Goal: Task Accomplishment & Management: Use online tool/utility

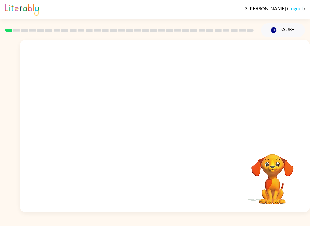
click at [144, 96] on video "Your browser must support playing .mp4 files to use Literably. Please try using…" at bounding box center [165, 91] width 290 height 102
click at [160, 127] on icon "button" at bounding box center [164, 129] width 11 height 11
click at [272, 202] on video "Your browser must support playing .mp4 files to use Literably. Please try using…" at bounding box center [272, 175] width 60 height 60
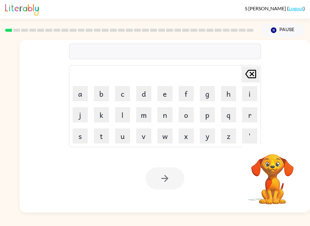
click at [106, 95] on button "b" at bounding box center [101, 93] width 15 height 15
click at [191, 116] on button "o" at bounding box center [185, 114] width 15 height 15
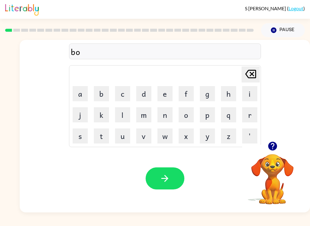
click at [251, 116] on button "r" at bounding box center [249, 114] width 15 height 15
click at [144, 95] on button "d" at bounding box center [143, 93] width 15 height 15
click at [162, 92] on button "e" at bounding box center [164, 93] width 15 height 15
click at [251, 115] on button "r" at bounding box center [249, 114] width 15 height 15
click at [164, 182] on icon "button" at bounding box center [164, 178] width 11 height 11
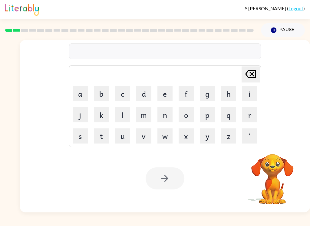
click at [250, 118] on button "r" at bounding box center [249, 114] width 15 height 15
click at [186, 119] on button "o" at bounding box center [185, 114] width 15 height 15
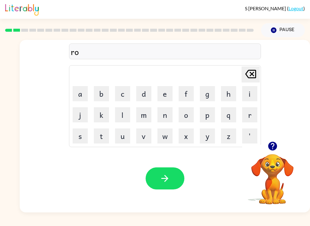
click at [124, 136] on button "u" at bounding box center [122, 135] width 15 height 15
click at [168, 115] on button "n" at bounding box center [164, 114] width 15 height 15
click at [138, 94] on button "d" at bounding box center [143, 93] width 15 height 15
click at [175, 177] on button "button" at bounding box center [164, 178] width 39 height 22
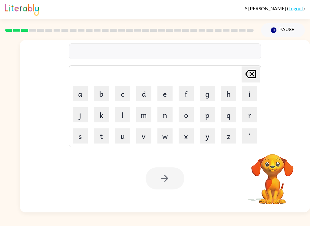
click at [146, 120] on button "m" at bounding box center [143, 114] width 15 height 15
click at [85, 93] on button "a" at bounding box center [80, 93] width 15 height 15
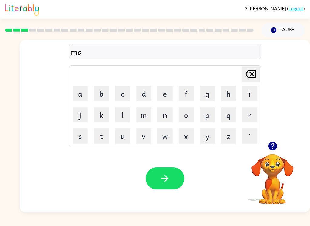
click at [119, 99] on button "c" at bounding box center [122, 93] width 15 height 15
click at [224, 90] on button "h" at bounding box center [228, 93] width 15 height 15
click at [251, 94] on button "i" at bounding box center [249, 93] width 15 height 15
click at [164, 119] on button "n" at bounding box center [164, 114] width 15 height 15
click at [164, 87] on button "e" at bounding box center [164, 93] width 15 height 15
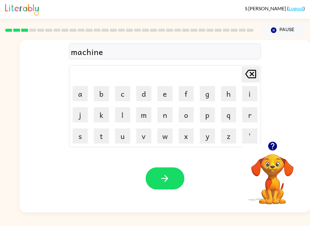
click at [177, 185] on button "button" at bounding box center [164, 178] width 39 height 22
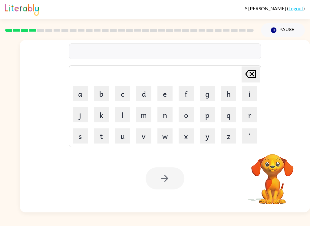
click at [106, 140] on button "t" at bounding box center [101, 135] width 15 height 15
click at [251, 114] on button "r" at bounding box center [249, 114] width 15 height 15
click at [84, 93] on button "a" at bounding box center [80, 93] width 15 height 15
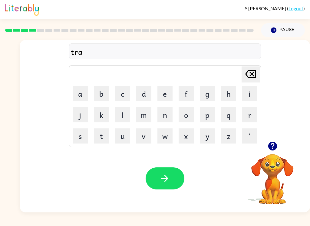
click at [248, 94] on button "i" at bounding box center [249, 93] width 15 height 15
click at [164, 120] on button "n" at bounding box center [164, 114] width 15 height 15
click at [176, 195] on div "Your browser must support playing .mp4 files to use Literably. Please try using…" at bounding box center [165, 179] width 290 height 68
click at [172, 188] on button "button" at bounding box center [164, 178] width 39 height 22
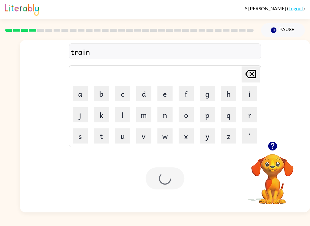
click at [169, 174] on div at bounding box center [164, 178] width 39 height 22
click at [148, 92] on button "d" at bounding box center [143, 93] width 15 height 15
click at [167, 97] on button "e" at bounding box center [164, 93] width 15 height 15
click at [182, 97] on button "f" at bounding box center [185, 93] width 15 height 15
click at [165, 96] on button "e" at bounding box center [164, 93] width 15 height 15
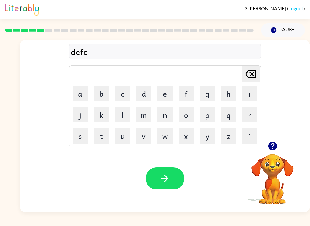
click at [127, 96] on button "c" at bounding box center [122, 93] width 15 height 15
click at [164, 96] on button "e" at bounding box center [164, 93] width 15 height 15
click at [145, 140] on button "v" at bounding box center [143, 135] width 15 height 15
click at [254, 77] on icon "Delete Delete last character input" at bounding box center [250, 74] width 15 height 15
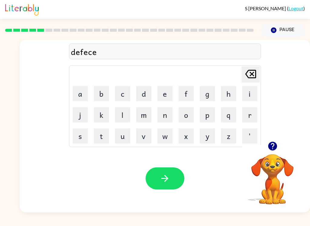
click at [259, 74] on button "Delete Delete last character input" at bounding box center [250, 75] width 18 height 16
click at [258, 77] on button "Delete Delete last character input" at bounding box center [250, 75] width 18 height 16
click at [159, 94] on button "e" at bounding box center [164, 93] width 15 height 15
click at [168, 116] on button "n" at bounding box center [164, 114] width 15 height 15
click at [124, 94] on button "c" at bounding box center [122, 93] width 15 height 15
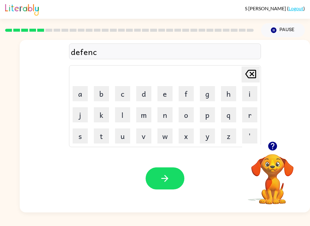
click at [161, 100] on button "e" at bounding box center [164, 93] width 15 height 15
click at [144, 133] on button "v" at bounding box center [143, 135] width 15 height 15
click at [248, 72] on icon at bounding box center [250, 74] width 11 height 8
click at [248, 82] on div "Delete Delete last character input" at bounding box center [250, 74] width 15 height 15
click at [68, 20] on div at bounding box center [129, 30] width 255 height 21
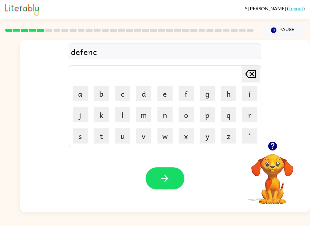
click at [145, 131] on button "v" at bounding box center [143, 135] width 15 height 15
click at [164, 94] on button "e" at bounding box center [164, 93] width 15 height 15
click at [172, 174] on button "button" at bounding box center [164, 178] width 39 height 22
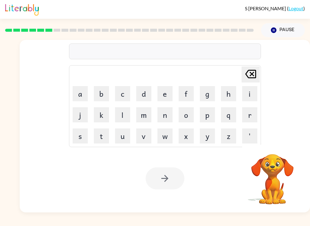
click at [136, 146] on td "v" at bounding box center [143, 136] width 21 height 21
click at [140, 139] on button "v" at bounding box center [143, 135] width 15 height 15
click at [83, 92] on button "a" at bounding box center [80, 93] width 15 height 15
click at [121, 95] on button "c" at bounding box center [122, 93] width 15 height 15
click at [80, 92] on button "a" at bounding box center [80, 93] width 15 height 15
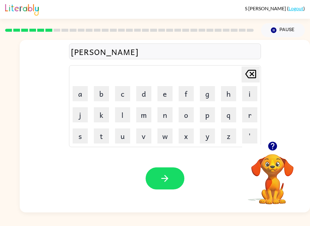
click at [100, 142] on button "t" at bounding box center [101, 135] width 15 height 15
click at [255, 99] on button "i" at bounding box center [249, 93] width 15 height 15
click at [187, 115] on button "o" at bounding box center [185, 114] width 15 height 15
click at [170, 112] on button "n" at bounding box center [164, 114] width 15 height 15
click at [162, 200] on div "Your browser must support playing .mp4 files to use Literably. Please try using…" at bounding box center [165, 179] width 290 height 68
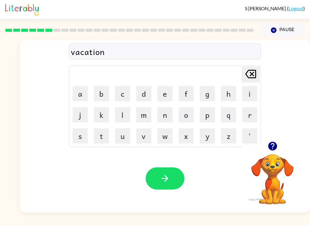
click at [157, 188] on button "button" at bounding box center [164, 178] width 39 height 22
click at [205, 111] on button "p" at bounding box center [207, 114] width 15 height 15
click at [122, 139] on button "u" at bounding box center [122, 135] width 15 height 15
click at [144, 93] on button "d" at bounding box center [143, 93] width 15 height 15
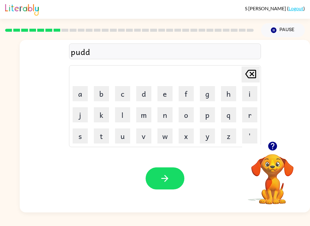
click at [125, 115] on button "l" at bounding box center [122, 114] width 15 height 15
click at [161, 92] on button "e" at bounding box center [164, 93] width 15 height 15
click at [154, 179] on button "button" at bounding box center [164, 178] width 39 height 22
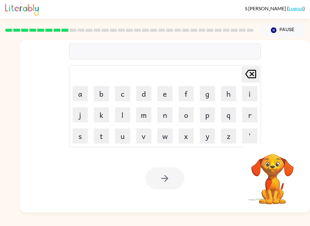
click at [143, 116] on button "m" at bounding box center [143, 114] width 15 height 15
click at [248, 97] on button "i" at bounding box center [249, 93] width 15 height 15
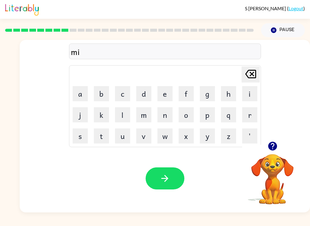
click at [250, 119] on button "r" at bounding box center [249, 114] width 15 height 15
click at [122, 99] on button "c" at bounding box center [122, 93] width 15 height 15
click at [124, 112] on button "l" at bounding box center [122, 114] width 15 height 15
click at [169, 92] on button "e" at bounding box center [164, 93] width 15 height 15
click at [167, 187] on button "button" at bounding box center [164, 178] width 39 height 22
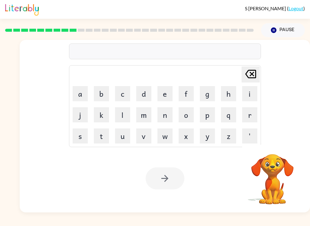
click at [144, 114] on button "m" at bounding box center [143, 114] width 15 height 15
click at [244, 96] on button "i" at bounding box center [249, 93] width 15 height 15
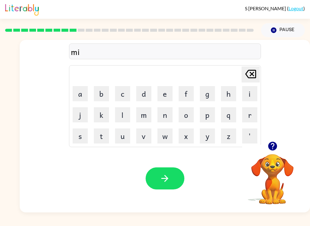
click at [141, 95] on button "d" at bounding box center [143, 93] width 15 height 15
click at [149, 120] on button "m" at bounding box center [143, 114] width 15 height 15
click at [192, 114] on button "o" at bounding box center [185, 114] width 15 height 15
click at [252, 116] on button "r" at bounding box center [249, 114] width 15 height 15
click at [168, 119] on button "n" at bounding box center [164, 114] width 15 height 15
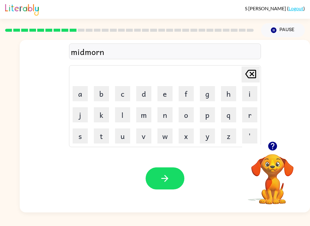
click at [252, 94] on button "i" at bounding box center [249, 93] width 15 height 15
click at [167, 113] on button "n" at bounding box center [164, 114] width 15 height 15
click at [214, 93] on button "g" at bounding box center [207, 93] width 15 height 15
click at [158, 182] on button "button" at bounding box center [164, 178] width 39 height 22
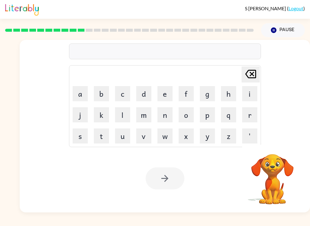
click at [145, 101] on button "d" at bounding box center [143, 93] width 15 height 15
click at [244, 104] on td "i" at bounding box center [249, 93] width 21 height 21
click at [246, 96] on button "i" at bounding box center [249, 93] width 15 height 15
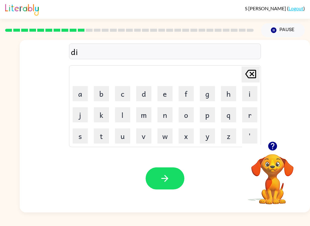
click at [81, 139] on button "s" at bounding box center [80, 135] width 15 height 15
click at [96, 145] on td "t" at bounding box center [101, 136] width 21 height 21
click at [104, 141] on button "t" at bounding box center [101, 135] width 15 height 15
click at [105, 134] on button "t" at bounding box center [101, 135] width 15 height 15
click at [259, 73] on button "Delete Delete last character input" at bounding box center [250, 75] width 18 height 16
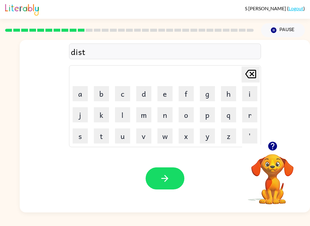
click at [249, 111] on button "r" at bounding box center [249, 114] width 15 height 15
click at [126, 138] on button "u" at bounding box center [122, 135] width 15 height 15
click at [78, 138] on button "s" at bounding box center [80, 135] width 15 height 15
click at [100, 137] on button "t" at bounding box center [101, 135] width 15 height 15
click at [163, 174] on icon "button" at bounding box center [164, 178] width 11 height 11
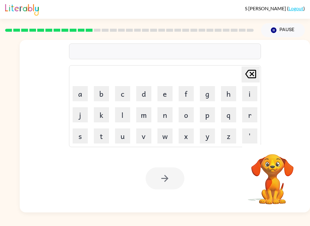
click at [248, 115] on button "r" at bounding box center [249, 114] width 15 height 15
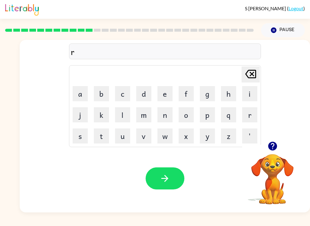
click at [185, 111] on button "o" at bounding box center [185, 114] width 15 height 15
click at [147, 95] on button "d" at bounding box center [143, 93] width 15 height 15
click at [249, 76] on icon at bounding box center [250, 74] width 11 height 8
click at [166, 93] on button "e" at bounding box center [164, 93] width 15 height 15
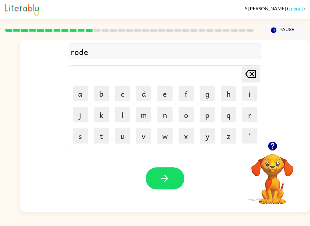
click at [168, 184] on button "button" at bounding box center [164, 178] width 39 height 22
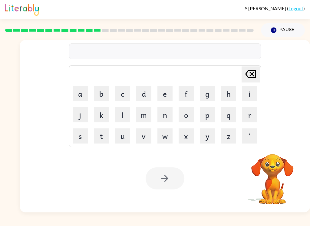
click at [118, 143] on button "u" at bounding box center [122, 135] width 15 height 15
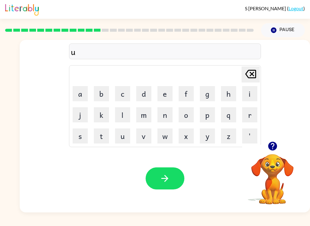
click at [207, 119] on button "p" at bounding box center [207, 114] width 15 height 15
click at [205, 93] on button "g" at bounding box center [207, 93] width 15 height 15
click at [256, 109] on button "r" at bounding box center [249, 114] width 15 height 15
click at [82, 94] on button "a" at bounding box center [80, 93] width 15 height 15
click at [143, 96] on button "d" at bounding box center [143, 93] width 15 height 15
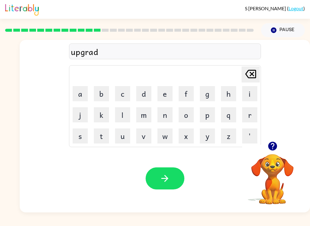
click at [158, 92] on button "e" at bounding box center [164, 93] width 15 height 15
click at [180, 195] on div "Your browser must support playing .mp4 files to use Literably. Please try using…" at bounding box center [165, 179] width 290 height 68
click at [172, 182] on button "button" at bounding box center [164, 178] width 39 height 22
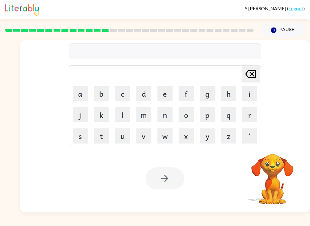
click at [145, 122] on button "m" at bounding box center [143, 114] width 15 height 15
click at [83, 98] on button "a" at bounding box center [80, 93] width 15 height 15
click at [147, 94] on button "d" at bounding box center [143, 93] width 15 height 15
click at [147, 93] on button "d" at bounding box center [143, 93] width 15 height 15
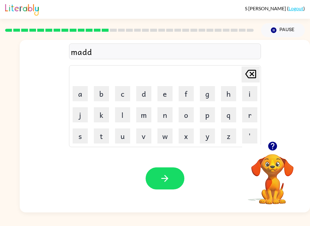
click at [162, 119] on button "n" at bounding box center [164, 114] width 15 height 15
click at [169, 94] on button "e" at bounding box center [164, 93] width 15 height 15
click at [83, 134] on button "s" at bounding box center [80, 135] width 15 height 15
click at [250, 78] on icon at bounding box center [250, 74] width 11 height 8
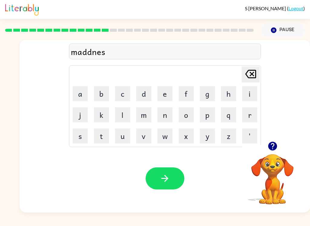
click at [248, 79] on icon "Delete Delete last character input" at bounding box center [250, 74] width 15 height 15
click at [250, 79] on icon "Delete Delete last character input" at bounding box center [250, 74] width 15 height 15
click at [250, 78] on icon at bounding box center [250, 74] width 11 height 8
click at [170, 118] on button "n" at bounding box center [164, 114] width 15 height 15
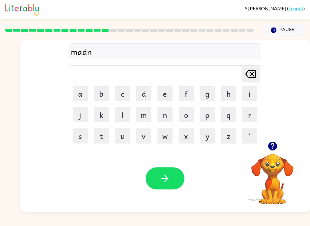
click at [104, 95] on button "b" at bounding box center [101, 93] width 15 height 15
click at [247, 77] on icon at bounding box center [250, 74] width 11 height 8
click at [159, 100] on button "e" at bounding box center [164, 93] width 15 height 15
click at [83, 135] on button "s" at bounding box center [80, 135] width 15 height 15
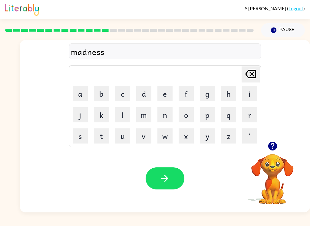
click at [163, 180] on icon "button" at bounding box center [164, 178] width 11 height 11
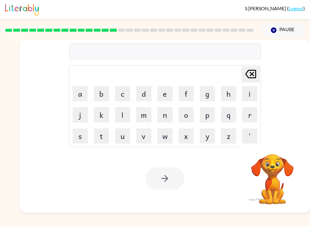
click at [108, 90] on button "b" at bounding box center [101, 93] width 15 height 15
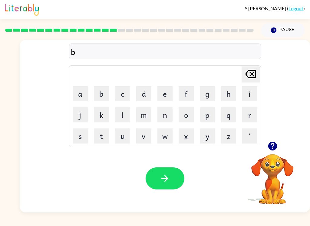
click at [184, 113] on button "o" at bounding box center [185, 114] width 15 height 15
click at [168, 108] on button "n" at bounding box center [164, 114] width 15 height 15
click at [78, 98] on button "a" at bounding box center [80, 93] width 15 height 15
click at [124, 136] on button "u" at bounding box center [122, 135] width 15 height 15
click at [251, 75] on icon at bounding box center [250, 74] width 11 height 8
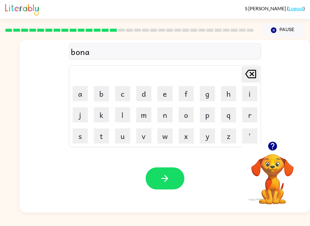
click at [251, 75] on icon at bounding box center [250, 74] width 11 height 8
click at [125, 134] on button "u" at bounding box center [122, 135] width 15 height 15
click at [84, 138] on button "s" at bounding box center [80, 135] width 15 height 15
click at [170, 179] on button "button" at bounding box center [164, 178] width 39 height 22
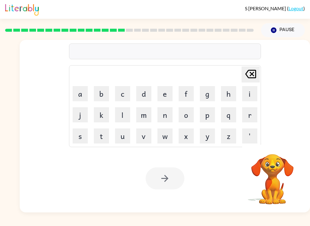
click at [87, 136] on button "s" at bounding box center [80, 135] width 15 height 15
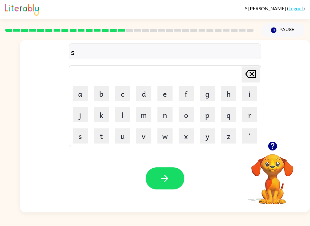
click at [161, 134] on button "w" at bounding box center [164, 135] width 15 height 15
click at [81, 96] on button "a" at bounding box center [80, 93] width 15 height 15
click at [248, 116] on button "r" at bounding box center [249, 114] width 15 height 15
click at [168, 113] on button "n" at bounding box center [164, 114] width 15 height 15
click at [252, 77] on icon "Delete Delete last character input" at bounding box center [250, 74] width 15 height 15
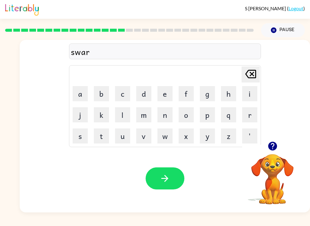
click at [145, 117] on button "m" at bounding box center [143, 114] width 15 height 15
click at [156, 183] on button "button" at bounding box center [164, 178] width 39 height 22
click at [253, 115] on button "r" at bounding box center [249, 114] width 15 height 15
click at [82, 96] on button "a" at bounding box center [80, 93] width 15 height 15
click at [150, 116] on button "m" at bounding box center [143, 114] width 15 height 15
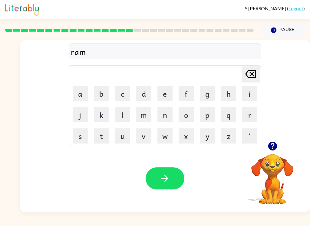
click at [161, 181] on icon "button" at bounding box center [164, 178] width 11 height 11
click at [102, 95] on button "b" at bounding box center [101, 93] width 15 height 15
click at [268, 145] on icon "button" at bounding box center [272, 146] width 9 height 9
click at [244, 115] on button "r" at bounding box center [249, 114] width 15 height 15
click at [171, 92] on button "e" at bounding box center [164, 93] width 15 height 15
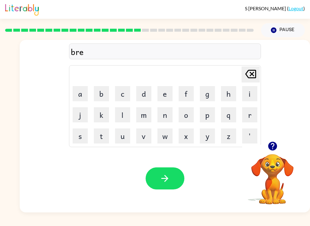
click at [144, 116] on button "m" at bounding box center [143, 114] width 15 height 15
click at [244, 100] on button "i" at bounding box center [249, 93] width 15 height 15
click at [167, 116] on button "n" at bounding box center [164, 114] width 15 height 15
click at [208, 93] on button "g" at bounding box center [207, 93] width 15 height 15
click at [157, 180] on button "button" at bounding box center [164, 178] width 39 height 22
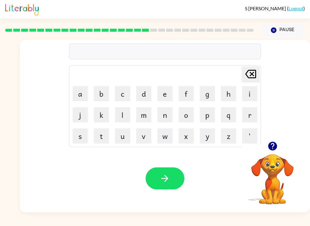
click at [270, 148] on icon "button" at bounding box center [272, 146] width 9 height 9
click at [250, 117] on button "r" at bounding box center [249, 114] width 15 height 15
click at [251, 97] on button "i" at bounding box center [249, 93] width 15 height 15
click at [80, 138] on button "s" at bounding box center [80, 135] width 15 height 15
click at [280, 163] on video "Your browser must support playing .mp4 files to use Literably. Please try using…" at bounding box center [272, 175] width 60 height 60
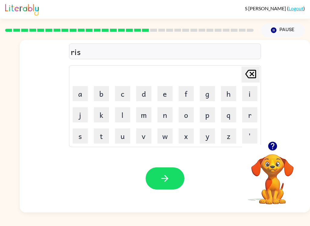
click at [275, 166] on video "Your browser must support playing .mp4 files to use Literably. Please try using…" at bounding box center [272, 175] width 60 height 60
click at [278, 144] on button "button" at bounding box center [272, 145] width 15 height 15
click at [278, 144] on div "ris Delete Delete last character input a b c d e f g h i j k l m n o p q r s t …" at bounding box center [165, 126] width 290 height 173
click at [280, 172] on video "Your browser must support playing .mp4 files to use Literably. Please try using…" at bounding box center [272, 175] width 60 height 60
click at [290, 174] on video "Your browser must support playing .mp4 files to use Literably. Please try using…" at bounding box center [272, 175] width 60 height 60
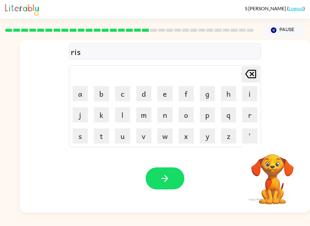
click at [262, 166] on video "Your browser must support playing .mp4 files to use Literably. Please try using…" at bounding box center [272, 175] width 60 height 60
click at [278, 147] on video "Your browser must support playing .mp4 files to use Literably. Please try using…" at bounding box center [272, 175] width 60 height 60
click at [275, 147] on video "Your browser must support playing .mp4 files to use Literably. Please try using…" at bounding box center [272, 175] width 60 height 60
click at [281, 145] on div "ris Delete Delete last character input a b c d e f g h i j k l m n o p q r s t …" at bounding box center [165, 126] width 290 height 173
click at [277, 148] on video "Your browser must support playing .mp4 files to use Literably. Please try using…" at bounding box center [272, 175] width 60 height 60
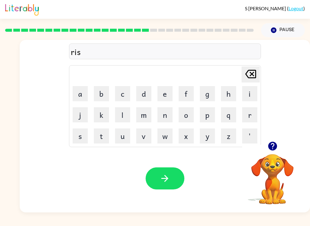
click at [274, 154] on button "button" at bounding box center [272, 145] width 15 height 15
click at [278, 158] on video "Your browser must support playing .mp4 files to use Literably. Please try using…" at bounding box center [272, 175] width 60 height 60
click at [282, 153] on video "Your browser must support playing .mp4 files to use Literably. Please try using…" at bounding box center [272, 175] width 60 height 60
click at [285, 147] on video "Your browser must support playing .mp4 files to use Literably. Please try using…" at bounding box center [272, 175] width 60 height 60
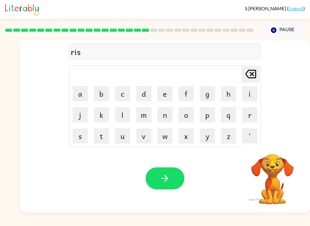
click at [103, 119] on button "k" at bounding box center [101, 114] width 15 height 15
click at [205, 132] on button "y" at bounding box center [207, 135] width 15 height 15
click at [274, 145] on icon "button" at bounding box center [272, 146] width 9 height 9
click at [164, 98] on button "e" at bounding box center [164, 93] width 15 height 15
click at [84, 139] on button "s" at bounding box center [80, 135] width 15 height 15
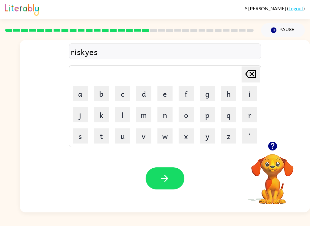
click at [101, 134] on button "t" at bounding box center [101, 135] width 15 height 15
click at [158, 180] on button "button" at bounding box center [164, 178] width 39 height 22
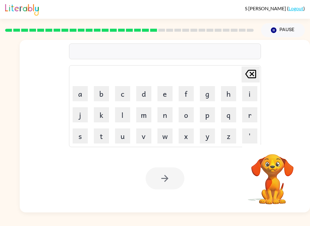
click at [85, 100] on button "a" at bounding box center [80, 93] width 15 height 15
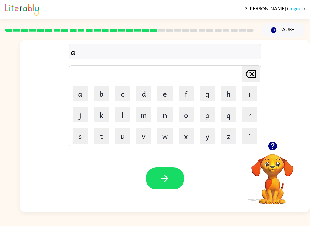
click at [251, 112] on button "r" at bounding box center [249, 114] width 15 height 15
click at [125, 96] on button "c" at bounding box center [122, 93] width 15 height 15
click at [228, 97] on button "h" at bounding box center [228, 93] width 15 height 15
click at [250, 73] on icon at bounding box center [250, 74] width 11 height 8
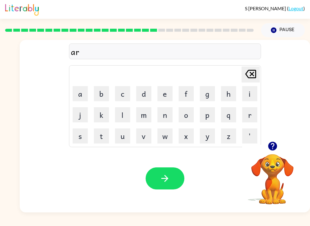
click at [267, 143] on icon "button" at bounding box center [272, 146] width 11 height 11
click at [267, 143] on div "ar Delete Delete last character input a b c d e f g h i j k l m n o p q r s t u…" at bounding box center [165, 126] width 290 height 173
click at [83, 94] on button "a" at bounding box center [80, 93] width 15 height 15
click at [254, 77] on icon "Delete Delete last character input" at bounding box center [250, 74] width 15 height 15
click at [123, 97] on button "c" at bounding box center [122, 93] width 15 height 15
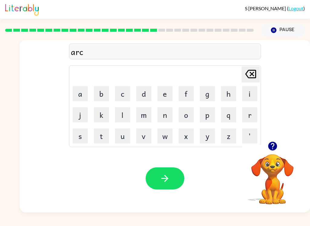
click at [231, 88] on button "h" at bounding box center [228, 93] width 15 height 15
click at [164, 135] on button "w" at bounding box center [164, 135] width 15 height 15
click at [80, 98] on button "a" at bounding box center [80, 93] width 15 height 15
click at [205, 136] on button "y" at bounding box center [207, 135] width 15 height 15
click at [160, 174] on icon "button" at bounding box center [164, 178] width 11 height 11
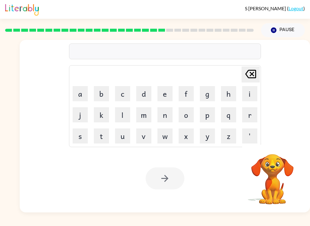
click at [19, 223] on div "S Pagonis ( Logout ) Pause Pause Delete Delete last character input a b c d e f…" at bounding box center [155, 113] width 310 height 226
click at [186, 117] on button "o" at bounding box center [185, 114] width 15 height 15
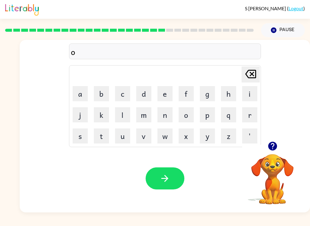
click at [255, 80] on icon "Delete Delete last character input" at bounding box center [250, 74] width 15 height 15
click at [180, 87] on button "f" at bounding box center [185, 93] width 15 height 15
click at [182, 108] on button "o" at bounding box center [185, 114] width 15 height 15
click at [128, 120] on button "l" at bounding box center [122, 114] width 15 height 15
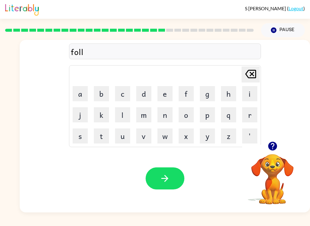
click at [185, 113] on button "o" at bounding box center [185, 114] width 15 height 15
click at [160, 133] on button "w" at bounding box center [164, 135] width 15 height 15
click at [164, 92] on button "e" at bounding box center [164, 93] width 15 height 15
click at [149, 97] on button "d" at bounding box center [143, 93] width 15 height 15
click at [162, 183] on icon "button" at bounding box center [164, 178] width 11 height 11
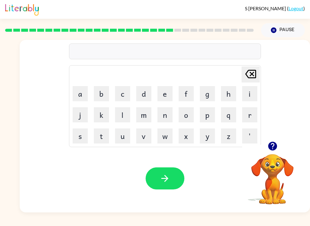
click at [165, 180] on icon "button" at bounding box center [164, 178] width 11 height 11
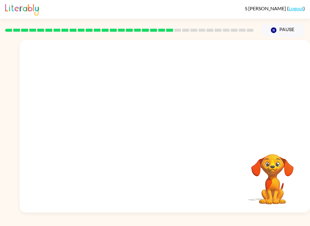
click at [285, 173] on video "Your browser must support playing .mp4 files to use Literably. Please try using…" at bounding box center [272, 175] width 60 height 60
click at [284, 174] on video "Your browser must support playing .mp4 files to use Literably. Please try using…" at bounding box center [272, 175] width 60 height 60
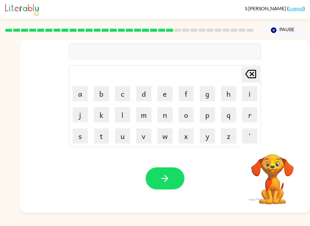
click at [276, 168] on video "Your browser must support playing .mp4 files to use Literably. Please try using…" at bounding box center [272, 175] width 60 height 60
click at [274, 148] on video "Your browser must support playing .mp4 files to use Literably. Please try using…" at bounding box center [272, 175] width 60 height 60
click at [269, 156] on video "Your browser must support playing .mp4 files to use Literably. Please try using…" at bounding box center [272, 175] width 60 height 60
click at [265, 157] on video "Your browser must support playing .mp4 files to use Literably. Please try using…" at bounding box center [272, 175] width 60 height 60
click at [124, 100] on button "c" at bounding box center [122, 93] width 15 height 15
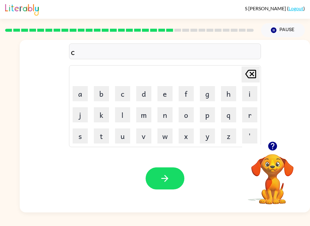
click at [164, 98] on button "e" at bounding box center [164, 93] width 15 height 15
click at [169, 117] on button "n" at bounding box center [164, 114] width 15 height 15
click at [98, 143] on button "t" at bounding box center [101, 135] width 15 height 15
click at [80, 100] on button "a" at bounding box center [80, 93] width 15 height 15
click at [201, 118] on button "p" at bounding box center [207, 114] width 15 height 15
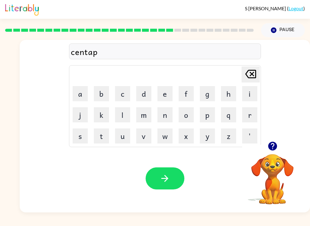
click at [250, 92] on button "i" at bounding box center [249, 93] width 15 height 15
click at [165, 91] on button "e" at bounding box center [164, 93] width 15 height 15
click at [151, 190] on div "Your browser must support playing .mp4 files to use Literably. Please try using…" at bounding box center [165, 179] width 290 height 68
click at [254, 75] on icon "Delete Delete last character input" at bounding box center [250, 74] width 15 height 15
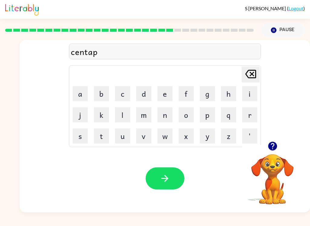
click at [249, 91] on button "i" at bounding box center [249, 93] width 15 height 15
click at [141, 99] on button "d" at bounding box center [143, 93] width 15 height 15
click at [165, 99] on button "e" at bounding box center [164, 93] width 15 height 15
click at [170, 175] on button "button" at bounding box center [164, 178] width 39 height 22
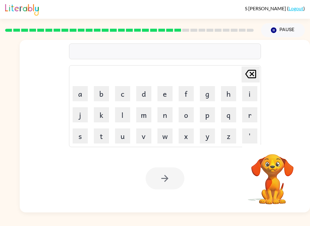
click at [79, 138] on button "s" at bounding box center [80, 135] width 15 height 15
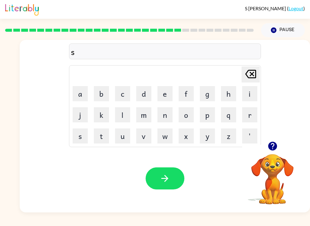
click at [79, 136] on button "s" at bounding box center [80, 135] width 15 height 15
click at [105, 136] on button "t" at bounding box center [101, 135] width 15 height 15
click at [80, 96] on button "a" at bounding box center [80, 93] width 15 height 15
click at [249, 93] on button "i" at bounding box center [249, 93] width 15 height 15
click at [171, 122] on button "n" at bounding box center [164, 114] width 15 height 15
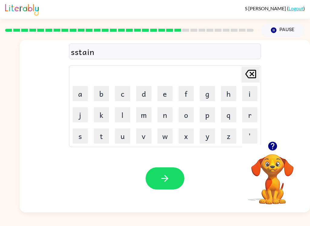
click at [163, 185] on button "button" at bounding box center [164, 178] width 39 height 22
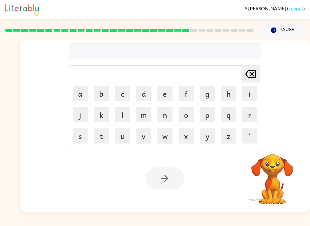
click at [187, 99] on button "f" at bounding box center [185, 93] width 15 height 15
click at [190, 111] on button "o" at bounding box center [185, 114] width 15 height 15
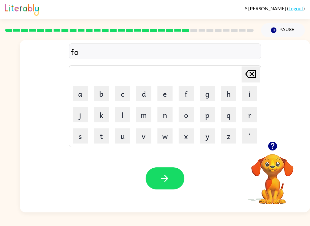
click at [252, 117] on button "r" at bounding box center [249, 114] width 15 height 15
click at [167, 138] on button "w" at bounding box center [164, 135] width 15 height 15
click at [179, 110] on button "o" at bounding box center [185, 114] width 15 height 15
click at [248, 76] on icon "Delete Delete last character input" at bounding box center [250, 74] width 15 height 15
click at [76, 93] on button "a" at bounding box center [80, 93] width 15 height 15
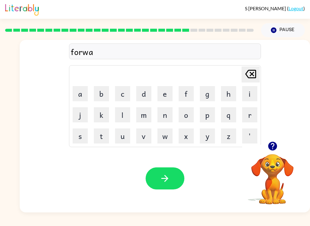
click at [145, 96] on button "d" at bounding box center [143, 93] width 15 height 15
click at [164, 176] on icon "button" at bounding box center [164, 178] width 11 height 11
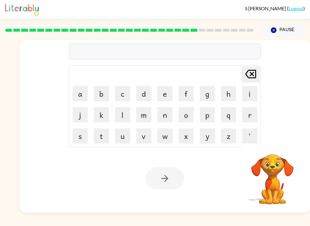
click at [256, 73] on icon "Delete Delete last character input" at bounding box center [250, 74] width 15 height 15
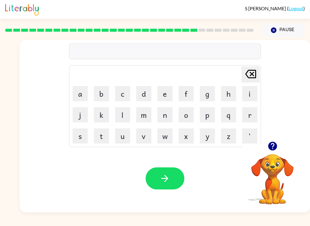
click at [270, 148] on icon "button" at bounding box center [272, 146] width 9 height 9
click at [253, 117] on button "r" at bounding box center [249, 114] width 15 height 15
click at [123, 221] on div "S Pagonis ( Logout ) Pause Pause r Delete Delete last character input a b c d e…" at bounding box center [155, 113] width 310 height 226
click at [166, 101] on button "e" at bounding box center [164, 93] width 15 height 15
click at [121, 116] on button "l" at bounding box center [122, 114] width 15 height 15
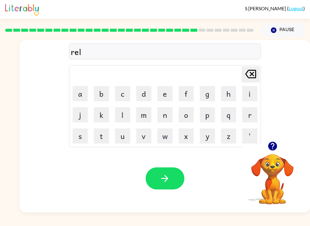
click at [79, 99] on button "a" at bounding box center [80, 93] width 15 height 15
click at [100, 138] on button "t" at bounding box center [101, 135] width 15 height 15
click at [160, 91] on button "e" at bounding box center [164, 93] width 15 height 15
click at [144, 96] on button "d" at bounding box center [143, 93] width 15 height 15
click at [149, 177] on button "button" at bounding box center [164, 178] width 39 height 22
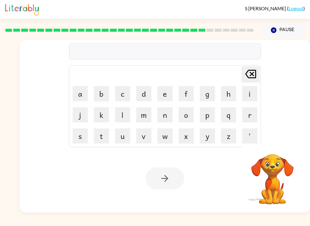
click at [77, 222] on div "S Pagonis ( Logout ) Pause Pause Delete Delete last character input a b c d e f…" at bounding box center [155, 113] width 310 height 226
click at [209, 96] on button "g" at bounding box center [207, 93] width 15 height 15
click at [192, 113] on button "o" at bounding box center [185, 114] width 15 height 15
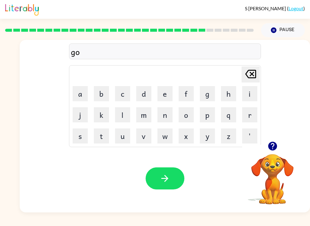
click at [105, 89] on button "b" at bounding box center [101, 93] width 15 height 15
click at [250, 92] on button "i" at bounding box center [249, 93] width 15 height 15
click at [251, 72] on icon "Delete Delete last character input" at bounding box center [250, 74] width 15 height 15
click at [128, 117] on button "l" at bounding box center [122, 114] width 15 height 15
click at [249, 92] on button "i" at bounding box center [249, 93] width 15 height 15
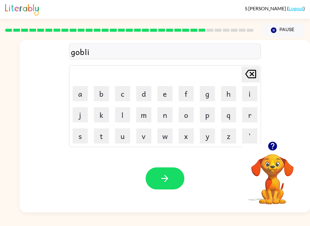
click at [170, 115] on button "n" at bounding box center [164, 114] width 15 height 15
click at [167, 189] on button "button" at bounding box center [164, 178] width 39 height 22
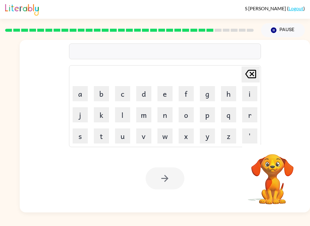
click at [122, 115] on button "l" at bounding box center [122, 114] width 15 height 15
click at [123, 138] on button "u" at bounding box center [122, 135] width 15 height 15
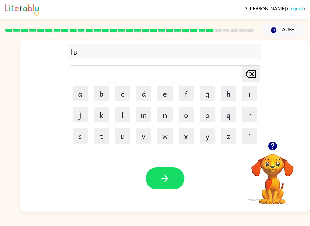
click at [141, 117] on button "m" at bounding box center [143, 114] width 15 height 15
click at [104, 93] on button "b" at bounding box center [101, 93] width 15 height 15
click at [167, 95] on button "e" at bounding box center [164, 93] width 15 height 15
click at [247, 112] on button "r" at bounding box center [249, 114] width 15 height 15
click at [80, 115] on button "j" at bounding box center [80, 114] width 15 height 15
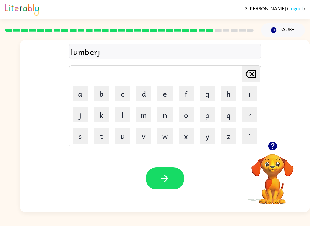
click at [73, 93] on button "a" at bounding box center [80, 93] width 15 height 15
click at [122, 96] on button "c" at bounding box center [122, 93] width 15 height 15
click at [108, 111] on button "k" at bounding box center [101, 114] width 15 height 15
click at [170, 181] on button "button" at bounding box center [164, 178] width 39 height 22
click at [211, 113] on button "p" at bounding box center [207, 114] width 15 height 15
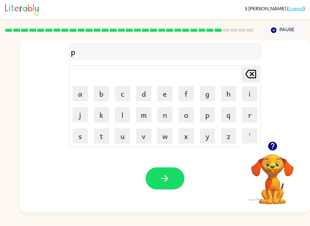
click at [255, 97] on button "i" at bounding box center [249, 93] width 15 height 15
click at [248, 117] on button "r" at bounding box center [249, 114] width 15 height 15
click at [120, 100] on button "c" at bounding box center [122, 93] width 15 height 15
click at [161, 90] on button "e" at bounding box center [164, 93] width 15 height 15
click at [164, 184] on button "button" at bounding box center [164, 178] width 39 height 22
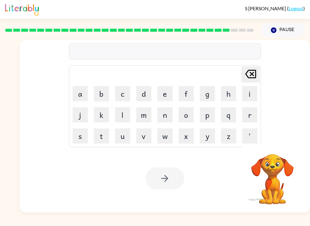
click at [100, 136] on button "t" at bounding box center [101, 135] width 15 height 15
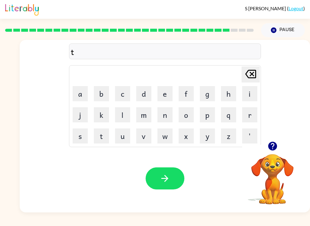
click at [227, 97] on button "h" at bounding box center [228, 93] width 15 height 15
click at [252, 91] on button "i" at bounding box center [249, 93] width 15 height 15
click at [172, 115] on button "n" at bounding box center [164, 114] width 15 height 15
click at [163, 179] on icon "button" at bounding box center [164, 178] width 7 height 7
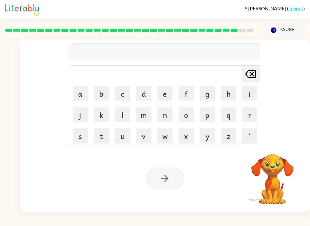
click at [82, 138] on button "s" at bounding box center [80, 135] width 15 height 15
click at [255, 96] on button "i" at bounding box center [249, 93] width 15 height 15
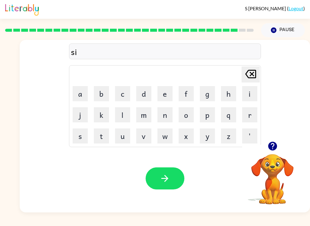
click at [128, 114] on button "l" at bounding box center [122, 114] width 15 height 15
click at [138, 141] on button "v" at bounding box center [143, 135] width 15 height 15
click at [165, 93] on button "e" at bounding box center [164, 93] width 15 height 15
click at [250, 116] on button "r" at bounding box center [249, 114] width 15 height 15
click at [158, 136] on button "w" at bounding box center [164, 135] width 15 height 15
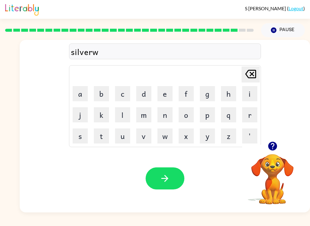
click at [85, 95] on button "a" at bounding box center [80, 93] width 15 height 15
click at [245, 116] on button "r" at bounding box center [249, 114] width 15 height 15
click at [161, 96] on button "e" at bounding box center [164, 93] width 15 height 15
click at [171, 182] on button "button" at bounding box center [164, 178] width 39 height 22
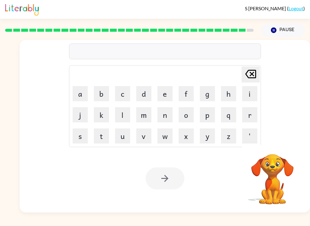
click at [117, 137] on button "u" at bounding box center [122, 135] width 15 height 15
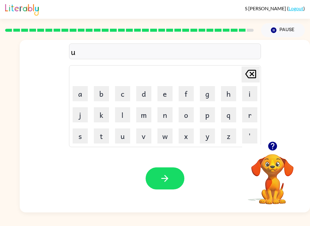
click at [167, 117] on button "n" at bounding box center [164, 114] width 15 height 15
click at [64, 165] on div "Your browser must support playing .mp4 files to use Literably. Please try using…" at bounding box center [165, 179] width 290 height 68
click at [78, 96] on button "a" at bounding box center [80, 93] width 15 height 15
click at [193, 98] on button "f" at bounding box center [185, 93] width 15 height 15
click at [247, 115] on button "r" at bounding box center [249, 114] width 15 height 15
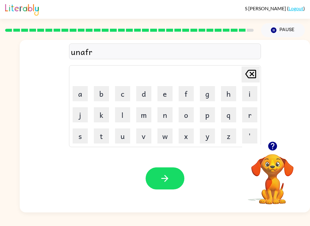
click at [82, 101] on button "a" at bounding box center [80, 93] width 15 height 15
click at [248, 99] on button "i" at bounding box center [249, 93] width 15 height 15
click at [141, 93] on button "d" at bounding box center [143, 93] width 15 height 15
click at [164, 187] on button "button" at bounding box center [164, 178] width 39 height 22
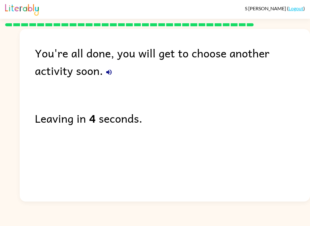
click at [73, 125] on div "Leaving in 4 seconds." at bounding box center [172, 118] width 275 height 18
click at [45, 101] on div "You're all done, you will get to choose another activity soon. Leaving in 3 sec…" at bounding box center [165, 114] width 290 height 170
click at [103, 73] on button "button" at bounding box center [109, 72] width 12 height 12
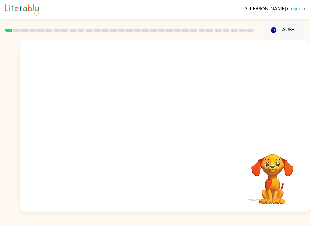
click at [291, 158] on video "Your browser must support playing .mp4 files to use Literably. Please try using…" at bounding box center [272, 175] width 60 height 60
click at [298, 155] on video "Your browser must support playing .mp4 files to use Literably. Please try using…" at bounding box center [272, 175] width 60 height 60
click at [297, 155] on video "Your browser must support playing .mp4 files to use Literably. Please try using…" at bounding box center [272, 175] width 60 height 60
click at [300, 157] on video "Your browser must support playing .mp4 files to use Literably. Please try using…" at bounding box center [272, 175] width 60 height 60
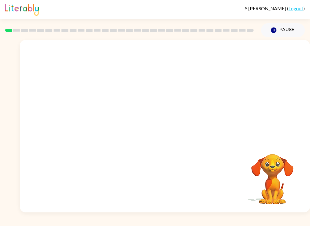
click at [301, 155] on video "Your browser must support playing .mp4 files to use Literably. Please try using…" at bounding box center [272, 175] width 60 height 60
click at [282, 161] on video "Your browser must support playing .mp4 files to use Literably. Please try using…" at bounding box center [272, 175] width 60 height 60
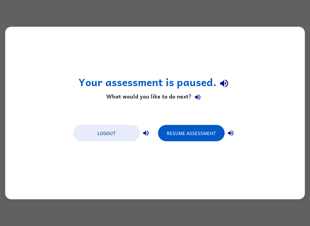
click at [193, 139] on button "Resume Assessment" at bounding box center [191, 133] width 67 height 16
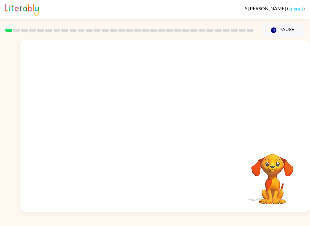
click at [2, 129] on div "Your browser must support playing .mp4 files to use Literably. Please try using…" at bounding box center [155, 124] width 310 height 175
click at [281, 24] on button "Pause Pause" at bounding box center [283, 30] width 44 height 14
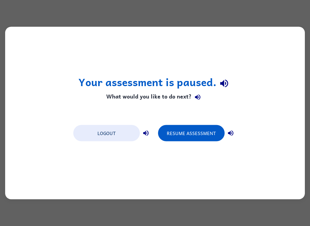
click at [281, 24] on div "Your assessment is paused. What would you like to do next? Logout Resume Assess…" at bounding box center [155, 113] width 310 height 226
click at [283, 30] on div "Your assessment is paused. What would you like to do next? Logout Resume Assess…" at bounding box center [154, 113] width 299 height 173
click at [210, 131] on button "Resume Assessment" at bounding box center [191, 133] width 67 height 16
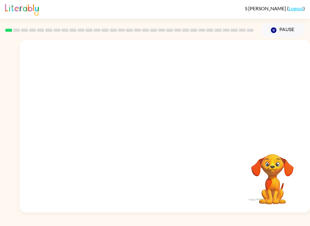
click at [276, 36] on button "Pause Pause" at bounding box center [283, 30] width 44 height 14
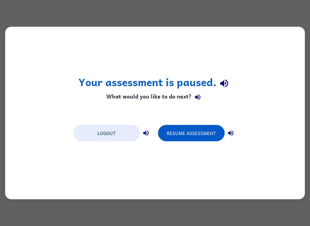
click at [201, 125] on button "Resume Assessment" at bounding box center [191, 133] width 67 height 16
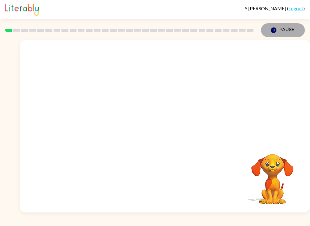
click at [283, 31] on button "Pause Pause" at bounding box center [283, 30] width 44 height 14
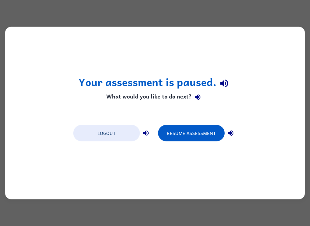
click at [198, 119] on div "Your assessment is paused. What would you like to do next? Logout Resume Assess…" at bounding box center [154, 113] width 299 height 173
click at [205, 132] on button "Resume Assessment" at bounding box center [191, 133] width 67 height 16
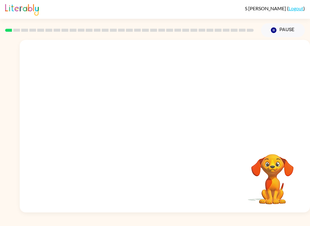
click at [99, 113] on video "Your browser must support playing .mp4 files to use Literably. Please try using…" at bounding box center [165, 91] width 290 height 102
click at [100, 111] on video "Your browser must support playing .mp4 files to use Literably. Please try using…" at bounding box center [165, 91] width 290 height 102
click at [93, 110] on video "Your browser must support playing .mp4 files to use Literably. Please try using…" at bounding box center [165, 91] width 290 height 102
click at [164, 137] on button "button" at bounding box center [164, 129] width 39 height 22
click at [164, 137] on div at bounding box center [164, 129] width 39 height 22
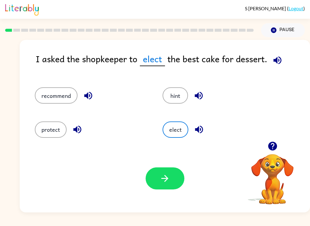
click at [48, 97] on button "recommend" at bounding box center [56, 95] width 43 height 16
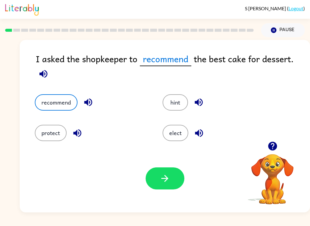
click at [164, 188] on button "button" at bounding box center [164, 178] width 39 height 22
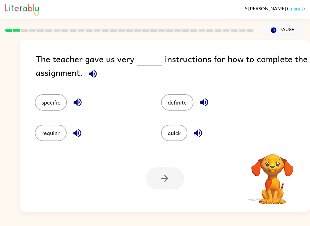
click at [41, 92] on div "specific" at bounding box center [86, 98] width 126 height 31
click at [41, 104] on button "specific" at bounding box center [51, 102] width 32 height 16
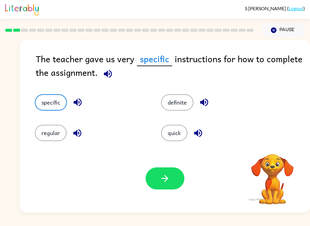
click at [152, 175] on button "button" at bounding box center [164, 178] width 39 height 22
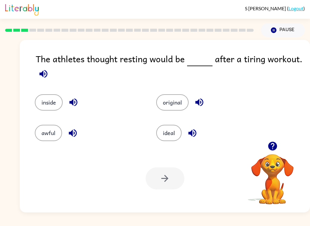
click at [161, 134] on button "ideal" at bounding box center [168, 133] width 25 height 16
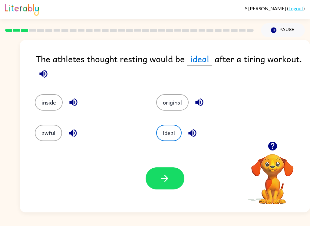
click at [161, 188] on button "button" at bounding box center [164, 178] width 39 height 22
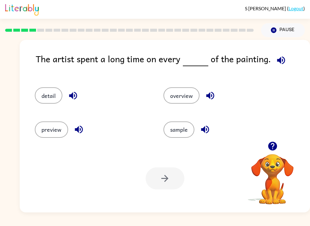
click at [279, 145] on button "button" at bounding box center [272, 145] width 15 height 15
click at [51, 85] on div "detail" at bounding box center [87, 93] width 128 height 34
click at [49, 96] on button "detail" at bounding box center [49, 95] width 28 height 16
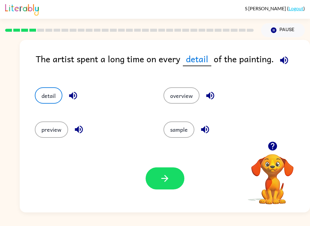
click at [280, 145] on button "button" at bounding box center [272, 145] width 15 height 15
click at [280, 62] on icon "button" at bounding box center [284, 60] width 8 height 8
click at [283, 64] on icon "button" at bounding box center [284, 60] width 8 height 8
click at [282, 63] on icon "button" at bounding box center [283, 60] width 11 height 11
click at [277, 67] on div "The artist spent a long time on every detail of the painting." at bounding box center [173, 63] width 274 height 23
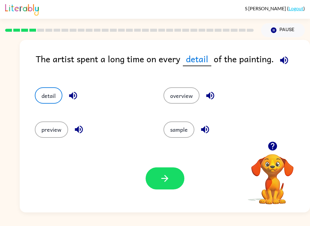
click at [285, 66] on button "button" at bounding box center [283, 60] width 15 height 15
click at [284, 59] on icon "button" at bounding box center [283, 60] width 11 height 11
click at [284, 66] on button "button" at bounding box center [283, 60] width 15 height 15
click at [289, 60] on button "button" at bounding box center [283, 60] width 15 height 15
click at [157, 188] on button "button" at bounding box center [164, 178] width 39 height 22
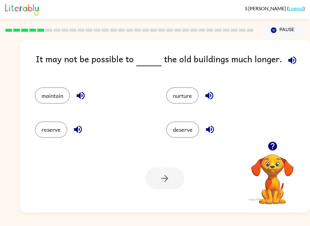
click at [46, 92] on button "maintain" at bounding box center [52, 95] width 35 height 16
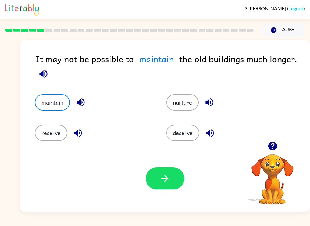
click at [166, 180] on icon "button" at bounding box center [164, 178] width 11 height 11
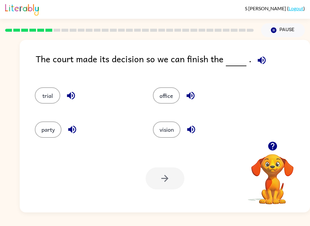
click at [44, 91] on button "trial" at bounding box center [47, 95] width 25 height 16
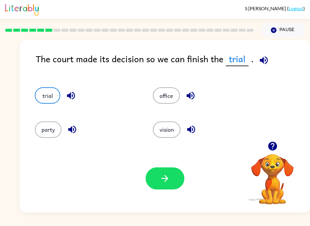
click at [174, 187] on button "button" at bounding box center [164, 178] width 39 height 22
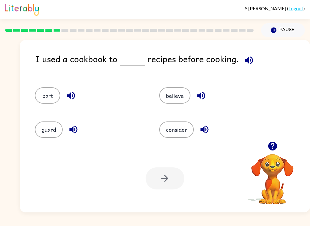
click at [248, 65] on icon "button" at bounding box center [248, 60] width 11 height 11
click at [179, 132] on button "consider" at bounding box center [176, 130] width 34 height 16
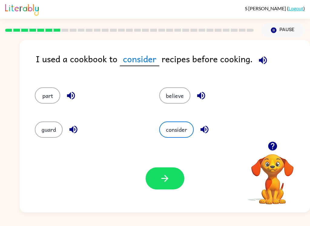
click at [260, 62] on icon "button" at bounding box center [262, 60] width 8 height 8
click at [264, 56] on icon "button" at bounding box center [262, 60] width 11 height 11
click at [264, 55] on icon "button" at bounding box center [262, 60] width 11 height 11
click at [265, 65] on icon "button" at bounding box center [262, 60] width 11 height 11
click at [264, 58] on icon "button" at bounding box center [262, 60] width 11 height 11
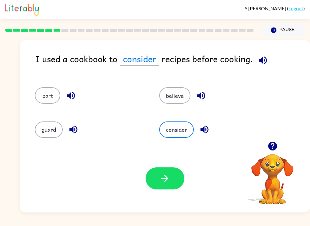
click at [164, 186] on button "button" at bounding box center [164, 178] width 39 height 22
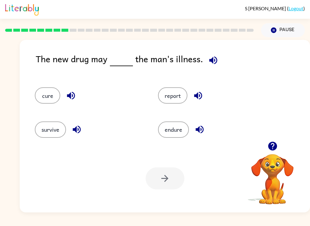
click at [49, 90] on button "cure" at bounding box center [47, 95] width 25 height 16
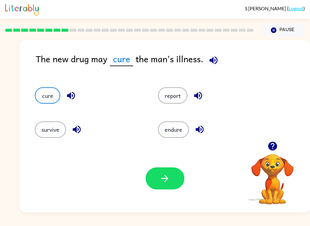
click at [167, 181] on icon "button" at bounding box center [164, 178] width 11 height 11
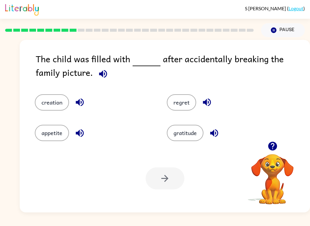
click at [184, 106] on button "regret" at bounding box center [181, 102] width 29 height 16
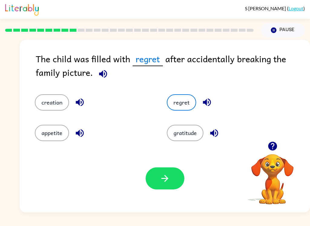
click at [158, 174] on button "button" at bounding box center [164, 178] width 39 height 22
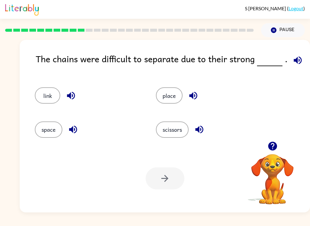
click at [44, 90] on button "link" at bounding box center [47, 95] width 25 height 16
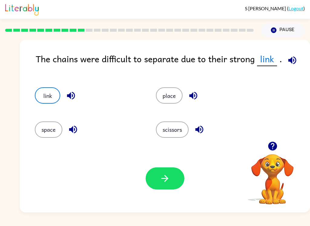
click at [175, 189] on button "button" at bounding box center [164, 178] width 39 height 22
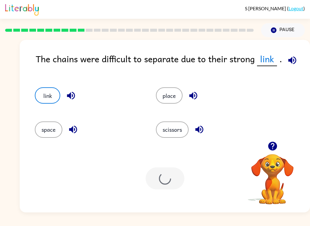
click at [175, 189] on div at bounding box center [164, 178] width 39 height 22
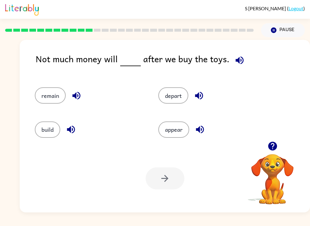
click at [48, 100] on button "remain" at bounding box center [50, 95] width 31 height 16
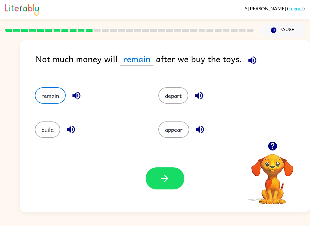
click at [161, 185] on button "button" at bounding box center [164, 178] width 39 height 22
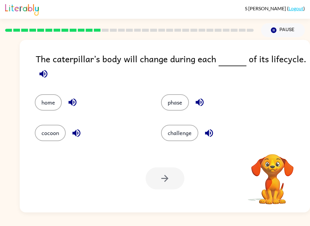
click at [178, 98] on button "phase" at bounding box center [175, 102] width 28 height 16
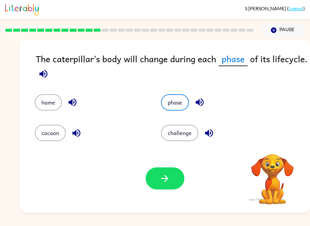
click at [153, 171] on button "button" at bounding box center [164, 178] width 39 height 22
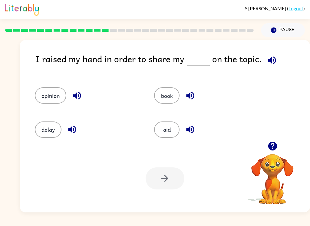
click at [49, 90] on button "opinion" at bounding box center [50, 95] width 31 height 16
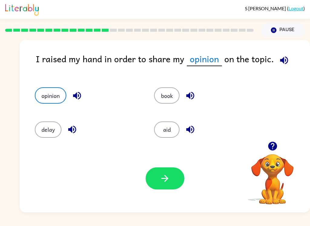
click at [158, 184] on button "button" at bounding box center [164, 178] width 39 height 22
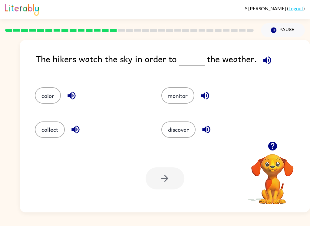
click at [192, 95] on button "monitor" at bounding box center [177, 95] width 33 height 16
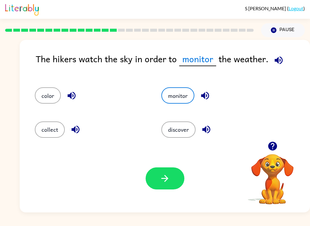
click at [176, 178] on button "button" at bounding box center [164, 178] width 39 height 22
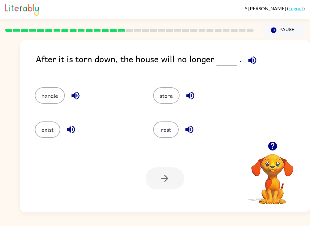
click at [47, 132] on button "exist" at bounding box center [47, 130] width 25 height 16
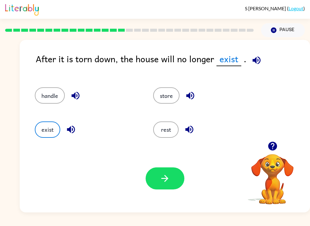
click at [164, 184] on button "button" at bounding box center [164, 178] width 39 height 22
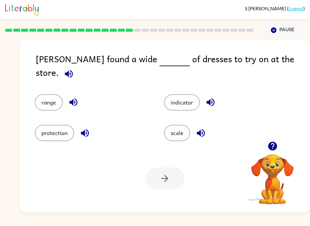
click at [50, 103] on button "range" at bounding box center [49, 102] width 28 height 16
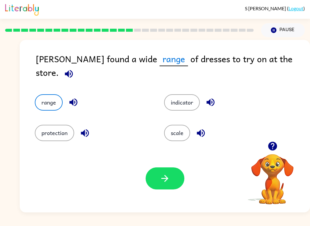
click at [157, 176] on button "button" at bounding box center [164, 178] width 39 height 22
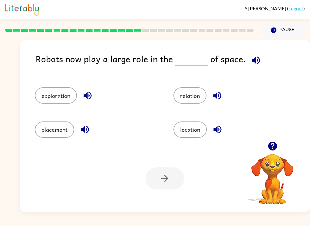
click at [199, 95] on button "relation" at bounding box center [189, 95] width 33 height 16
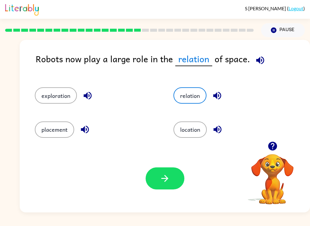
click at [257, 65] on icon "button" at bounding box center [260, 60] width 11 height 11
click at [199, 138] on button "location" at bounding box center [189, 130] width 33 height 16
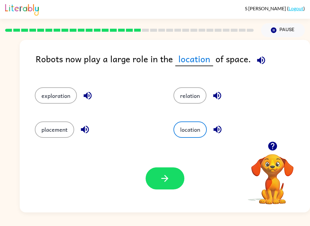
click at [160, 184] on icon "button" at bounding box center [164, 178] width 11 height 11
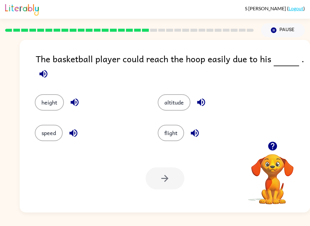
click at [49, 99] on button "height" at bounding box center [49, 102] width 29 height 16
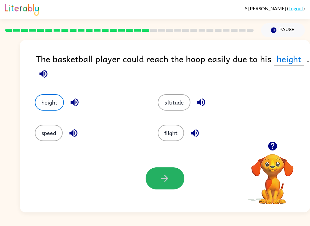
click at [169, 180] on icon "button" at bounding box center [164, 178] width 11 height 11
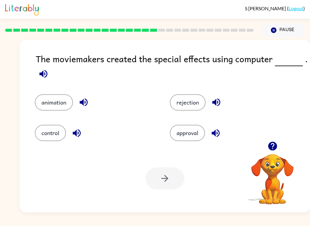
click at [52, 102] on button "animation" at bounding box center [54, 102] width 38 height 16
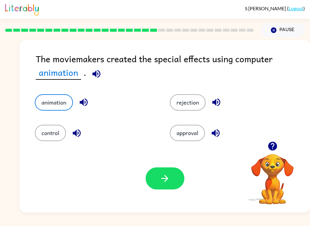
click at [156, 194] on div "Your browser must support playing .mp4 files to use Literably. Please try using…" at bounding box center [165, 179] width 290 height 68
click at [163, 179] on icon "button" at bounding box center [164, 178] width 7 height 7
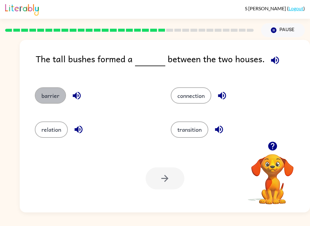
click at [39, 103] on button "barrier" at bounding box center [50, 95] width 31 height 16
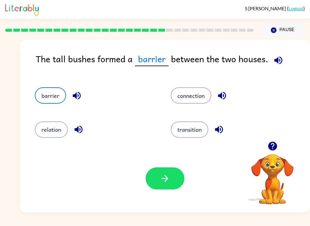
click at [165, 187] on button "button" at bounding box center [164, 178] width 39 height 22
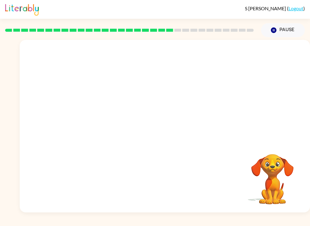
click at [129, 170] on div "Your browser must support playing .mp4 files to use Literably. Please try using…" at bounding box center [165, 126] width 290 height 173
click at [161, 121] on div at bounding box center [164, 129] width 39 height 22
click at [170, 128] on div at bounding box center [164, 129] width 39 height 22
click at [167, 148] on div at bounding box center [165, 126] width 290 height 173
click at [160, 133] on div at bounding box center [164, 129] width 39 height 22
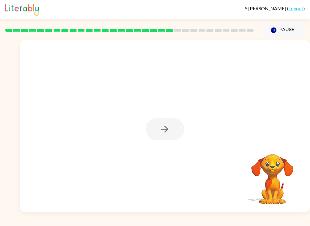
click at [162, 132] on div at bounding box center [164, 129] width 39 height 22
click at [154, 135] on div at bounding box center [164, 129] width 39 height 22
click at [161, 138] on button "button" at bounding box center [164, 129] width 39 height 22
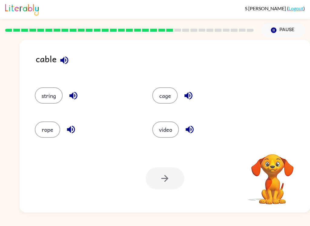
click at [158, 136] on button "video" at bounding box center [165, 130] width 27 height 16
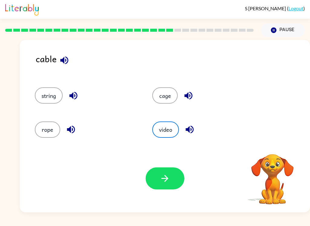
click at [46, 95] on button "string" at bounding box center [49, 95] width 28 height 16
click at [44, 130] on button "rope" at bounding box center [47, 130] width 25 height 16
click at [166, 178] on icon "button" at bounding box center [164, 178] width 7 height 7
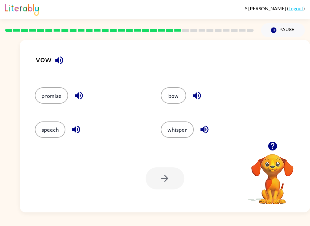
click at [46, 98] on button "promise" at bounding box center [51, 95] width 33 height 16
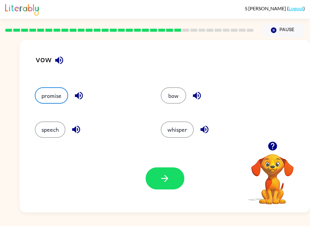
click at [163, 172] on button "button" at bounding box center [164, 178] width 39 height 22
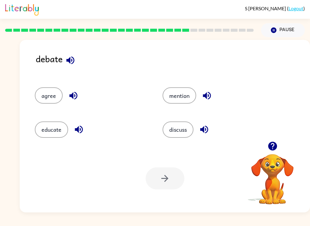
click at [182, 131] on button "discuss" at bounding box center [177, 130] width 31 height 16
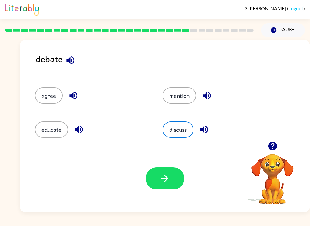
click at [157, 173] on button "button" at bounding box center [164, 178] width 39 height 22
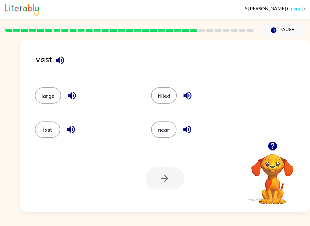
click at [281, 198] on video "Your browser must support playing .mp4 files to use Literably. Please try using…" at bounding box center [272, 175] width 60 height 60
click at [169, 137] on button "near" at bounding box center [163, 130] width 25 height 16
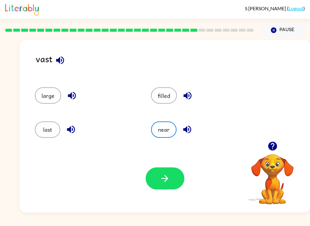
click at [162, 182] on icon "button" at bounding box center [164, 178] width 11 height 11
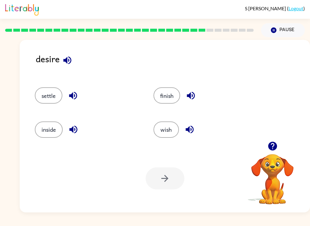
click at [48, 128] on button "inside" at bounding box center [49, 130] width 28 height 16
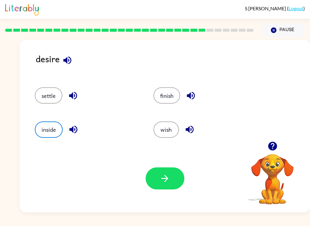
click at [47, 100] on button "settle" at bounding box center [49, 95] width 28 height 16
click at [173, 179] on button "button" at bounding box center [164, 178] width 39 height 22
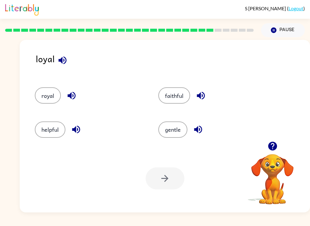
click at [170, 99] on button "faithful" at bounding box center [174, 95] width 32 height 16
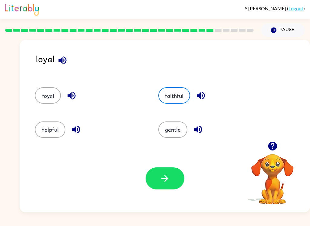
click at [174, 189] on button "button" at bounding box center [164, 178] width 39 height 22
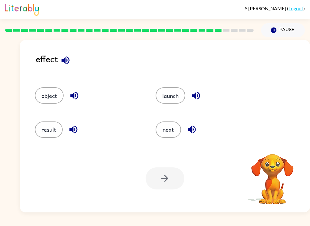
click at [53, 137] on button "result" at bounding box center [49, 130] width 28 height 16
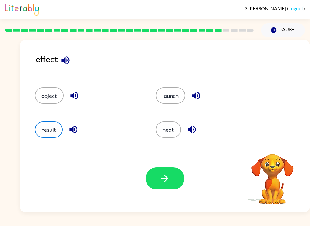
click at [176, 184] on button "button" at bounding box center [164, 178] width 39 height 22
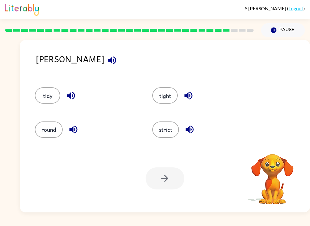
click at [175, 131] on button "strict" at bounding box center [165, 130] width 27 height 16
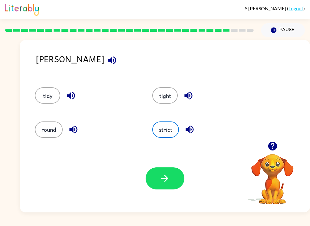
click at [167, 173] on button "button" at bounding box center [164, 178] width 39 height 22
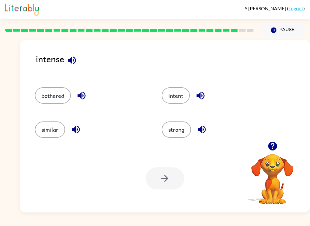
click at [30, 101] on div "bothered" at bounding box center [86, 93] width 127 height 34
click at [174, 133] on button "strong" at bounding box center [175, 130] width 29 height 16
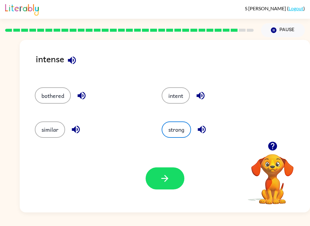
click at [36, 103] on div "bothered" at bounding box center [91, 95] width 113 height 16
click at [37, 100] on button "bothered" at bounding box center [53, 95] width 36 height 16
click at [180, 138] on button "strong" at bounding box center [175, 130] width 29 height 16
click at [170, 189] on button "button" at bounding box center [164, 178] width 39 height 22
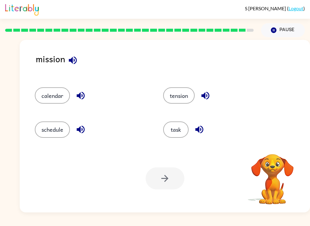
click at [186, 123] on div "task" at bounding box center [220, 130] width 114 height 16
click at [182, 132] on button "task" at bounding box center [175, 130] width 25 height 16
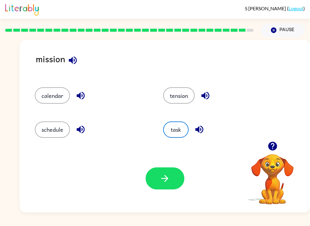
click at [162, 189] on button "button" at bounding box center [164, 178] width 39 height 22
